Goal: Transaction & Acquisition: Purchase product/service

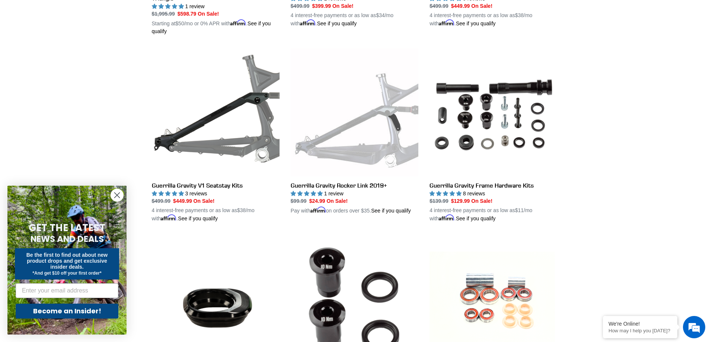
scroll to position [372, 0]
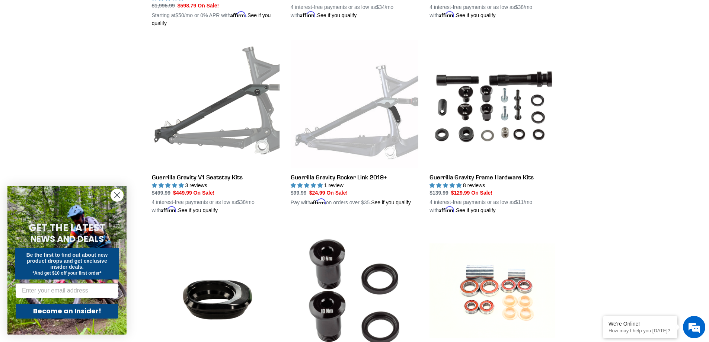
click at [192, 129] on link "Guerrilla Gravity V1 Seatstay Kits" at bounding box center [216, 127] width 128 height 174
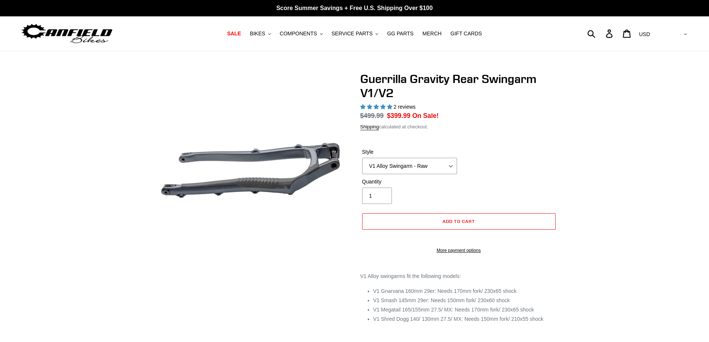
select select "highest-rating"
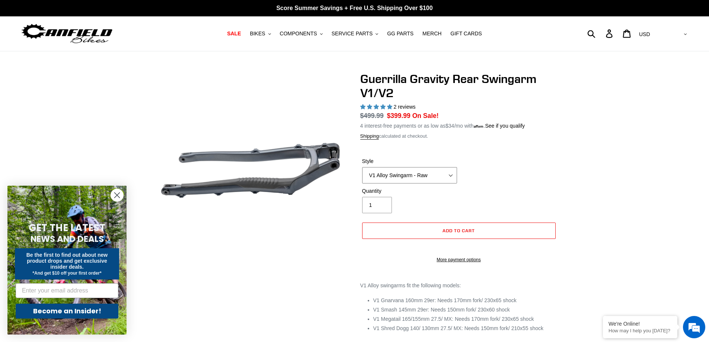
click at [410, 168] on select "V1 Alloy Swingarm - Raw V1 Alloy Swingarm - Black V2 Revved Carbon Swingarm - G…" at bounding box center [409, 175] width 95 height 16
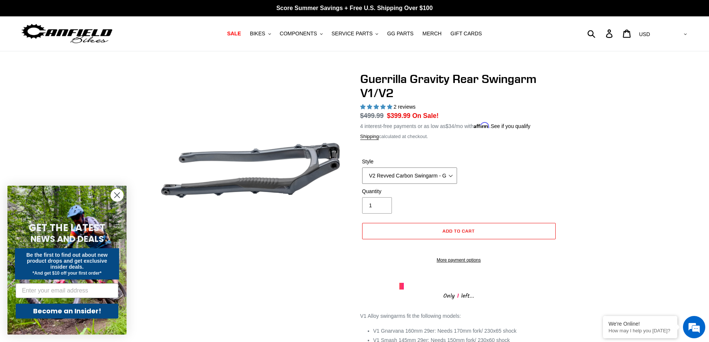
click at [362, 168] on select "V1 Alloy Swingarm - Raw V1 Alloy Swingarm - Black V2 Revved Carbon Swingarm - G…" at bounding box center [409, 176] width 95 height 16
click at [428, 176] on select "V1 Alloy Swingarm - Raw V1 Alloy Swingarm - Black V2 Revved Carbon Swingarm - G…" at bounding box center [409, 176] width 95 height 16
click at [362, 168] on select "V1 Alloy Swingarm - Raw V1 Alloy Swingarm - Black V2 Revved Carbon Swingarm - G…" at bounding box center [409, 176] width 95 height 16
click at [431, 177] on select "V1 Alloy Swingarm - Raw V1 Alloy Swingarm - Black V2 Revved Carbon Swingarm - G…" at bounding box center [409, 176] width 95 height 16
select select "V1 Alloy Swingarm - Black"
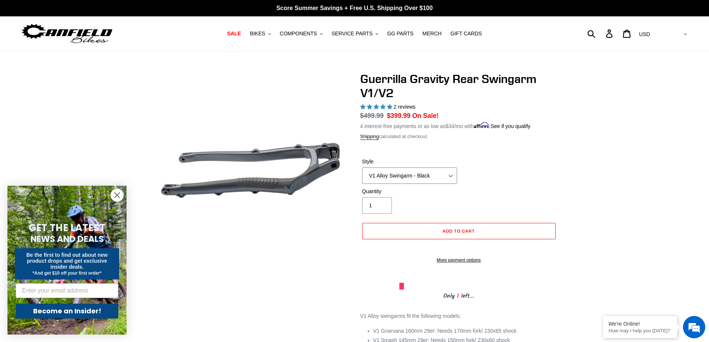
click at [362, 168] on select "V1 Alloy Swingarm - Raw V1 Alloy Swingarm - Black V2 Revved Carbon Swingarm - G…" at bounding box center [409, 176] width 95 height 16
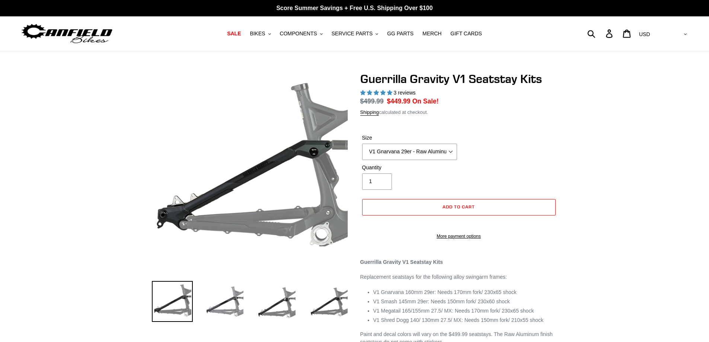
select select "highest-rating"
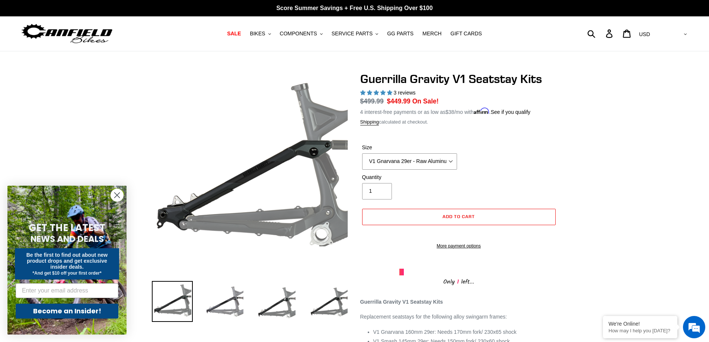
click at [439, 160] on select "V1 Gnarvana 29er - Raw Aluminum" at bounding box center [409, 161] width 95 height 16
click at [443, 162] on select "V1 Gnarvana 29er - Raw Aluminum" at bounding box center [409, 161] width 95 height 16
click at [475, 167] on div "Size V1 Gnarvana 29er - Raw Aluminum" at bounding box center [458, 159] width 197 height 30
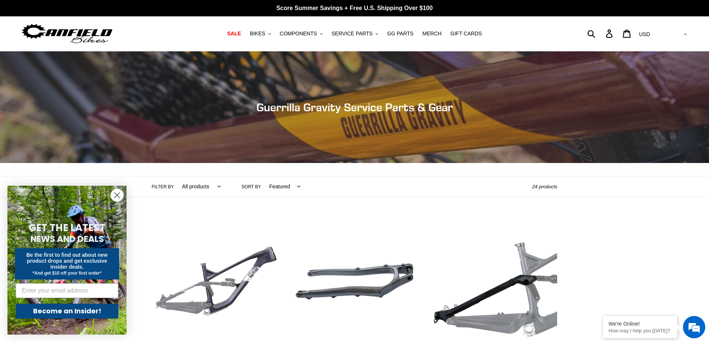
click at [116, 193] on circle "Close dialog" at bounding box center [117, 195] width 12 height 12
